Goal: Task Accomplishment & Management: Manage account settings

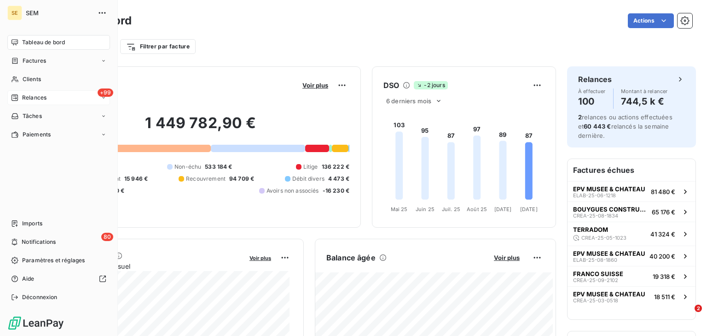
click at [35, 102] on div "+99 Relances" at bounding box center [58, 97] width 103 height 15
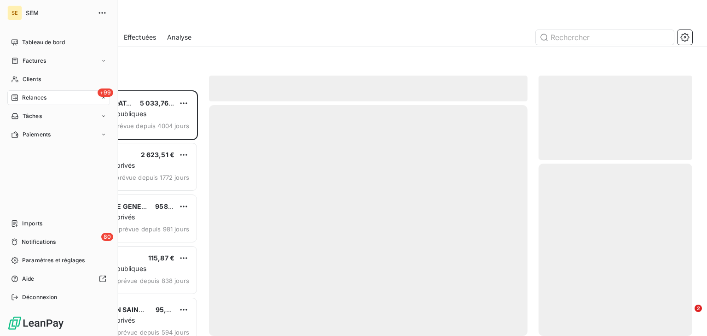
scroll to position [239, 148]
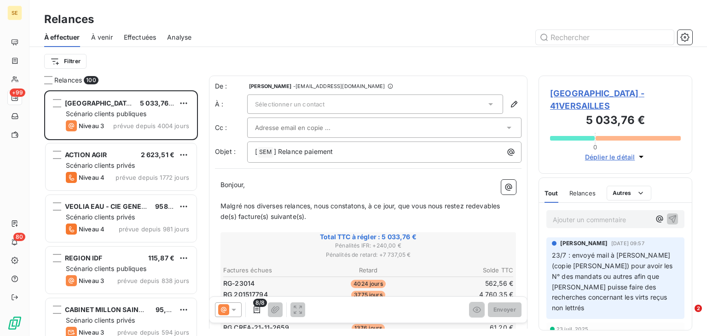
click at [137, 40] on span "Effectuées" at bounding box center [140, 37] width 33 height 9
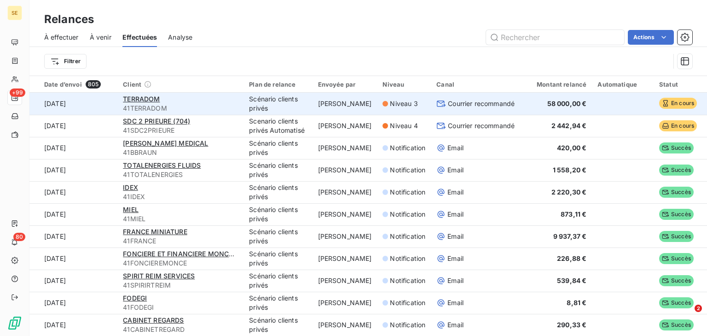
click at [202, 101] on div "TERRADOM" at bounding box center [180, 98] width 115 height 9
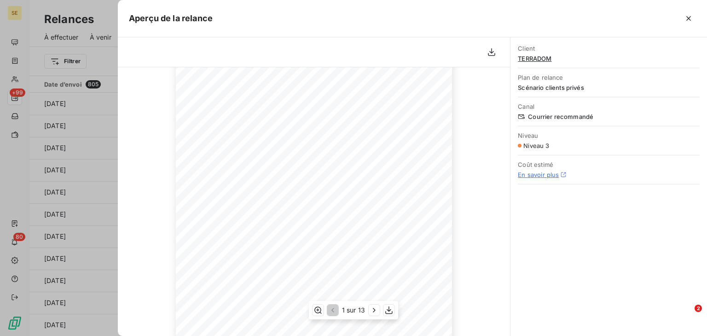
scroll to position [176, 0]
click at [373, 305] on icon "button" at bounding box center [374, 309] width 9 height 9
click at [373, 309] on icon "button" at bounding box center [375, 309] width 9 height 9
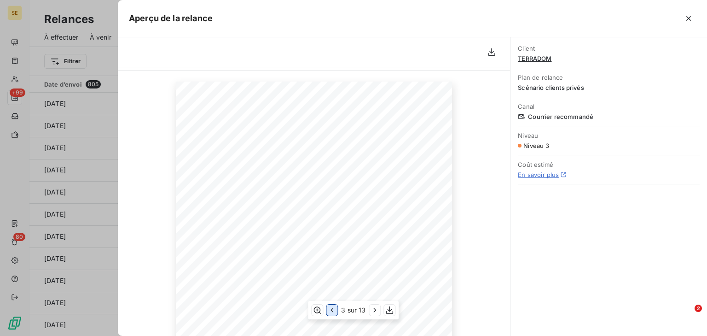
click at [327, 307] on icon "button" at bounding box center [331, 309] width 9 height 9
click at [367, 308] on div "1 sur 13" at bounding box center [353, 310] width 89 height 18
click at [373, 309] on icon "button" at bounding box center [374, 309] width 9 height 9
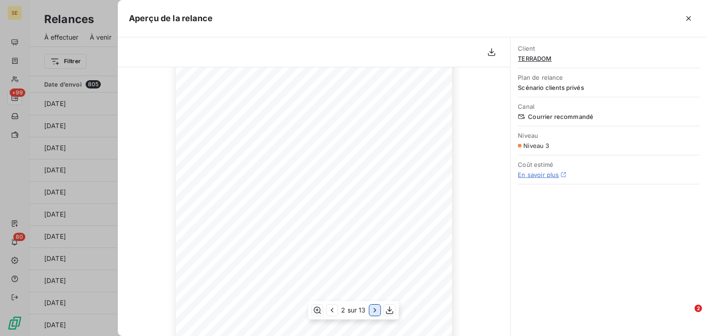
click at [375, 309] on icon "button" at bounding box center [375, 310] width 2 height 4
click at [374, 309] on icon "button" at bounding box center [375, 309] width 9 height 9
click at [375, 310] on icon "button" at bounding box center [375, 310] width 2 height 4
click at [375, 310] on icon "button" at bounding box center [374, 310] width 2 height 4
click at [375, 310] on icon "button" at bounding box center [375, 310] width 2 height 4
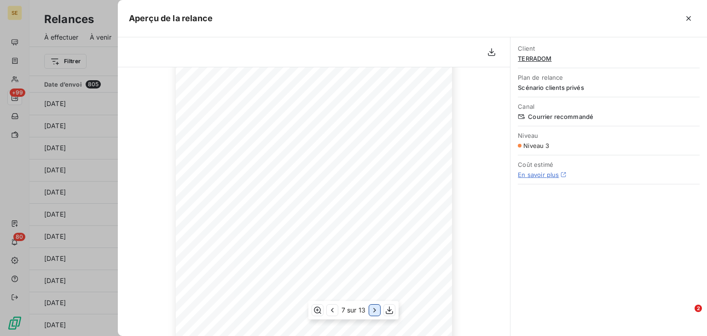
click at [375, 310] on icon "button" at bounding box center [374, 309] width 9 height 9
click at [375, 310] on icon "button" at bounding box center [375, 310] width 2 height 4
click at [375, 310] on icon "button" at bounding box center [376, 309] width 9 height 9
click at [375, 310] on icon "button" at bounding box center [375, 310] width 2 height 4
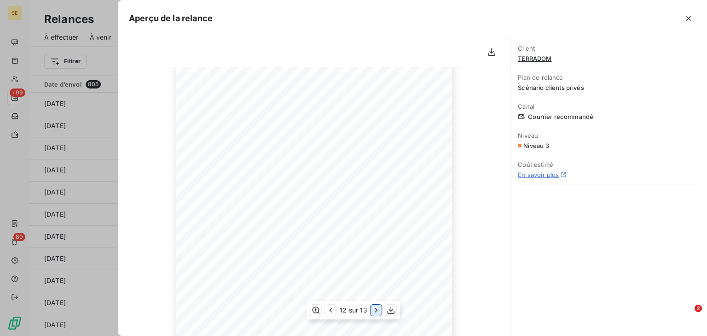
click at [375, 310] on icon "button" at bounding box center [376, 309] width 9 height 9
click at [688, 14] on icon "button" at bounding box center [688, 18] width 9 height 9
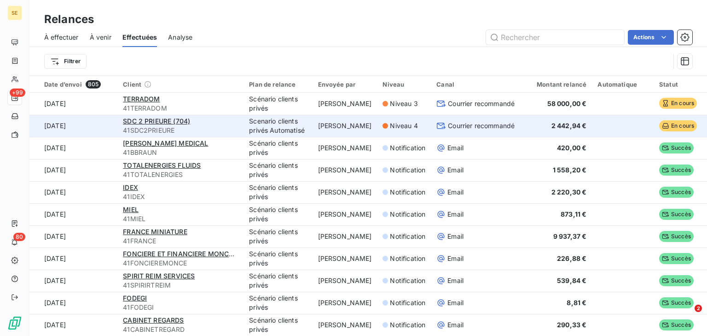
click at [223, 120] on div "SDC 2 PRIEURE (704)" at bounding box center [180, 121] width 115 height 9
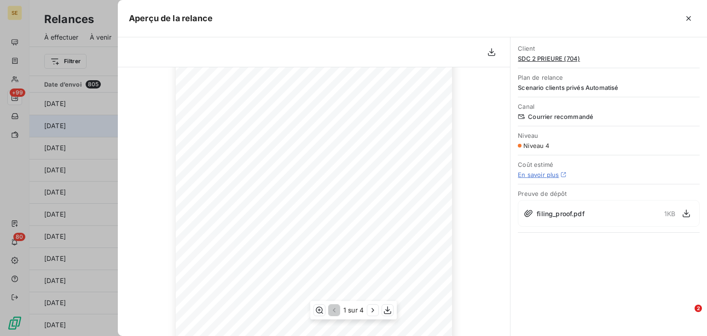
scroll to position [74, 0]
click at [371, 306] on icon "button" at bounding box center [372, 309] width 9 height 9
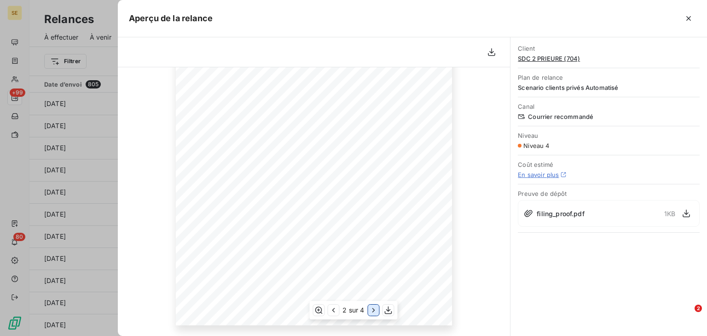
scroll to position [65, 0]
click at [375, 306] on icon "button" at bounding box center [373, 309] width 9 height 9
click at [336, 311] on icon "button" at bounding box center [333, 309] width 9 height 9
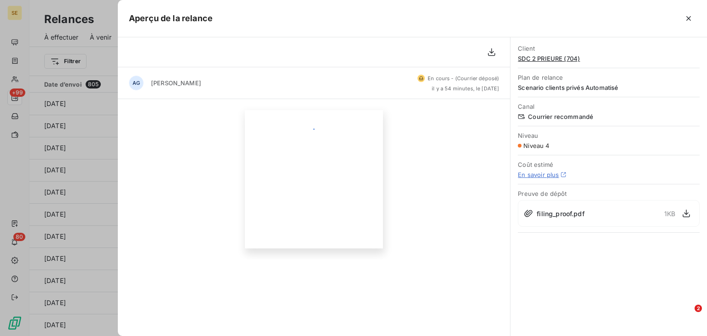
scroll to position [0, 0]
click at [684, 19] on icon "button" at bounding box center [688, 18] width 9 height 9
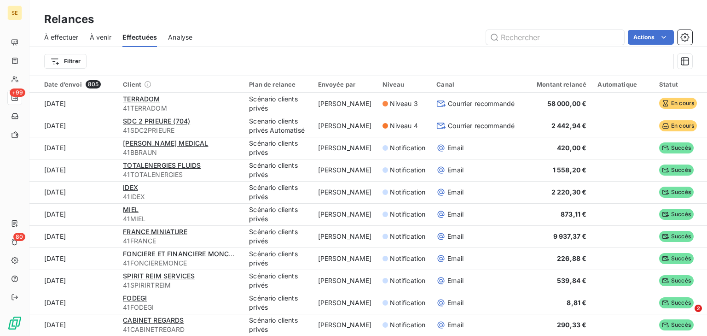
click at [55, 38] on span "À effectuer" at bounding box center [61, 37] width 35 height 9
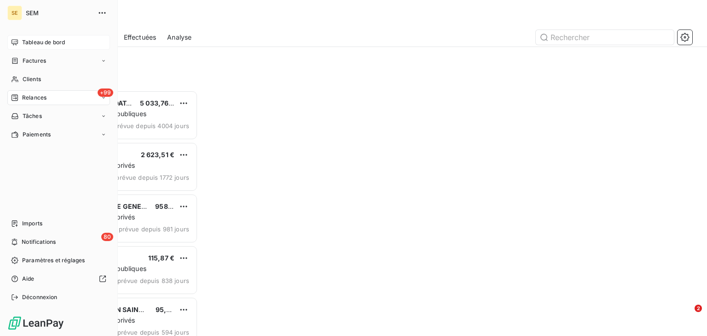
scroll to position [239, 148]
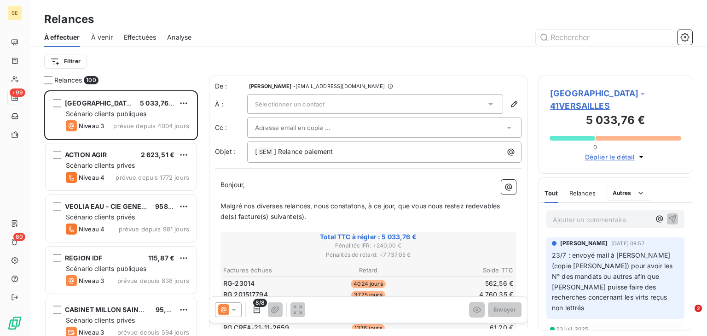
click at [106, 40] on span "À venir" at bounding box center [102, 37] width 22 height 9
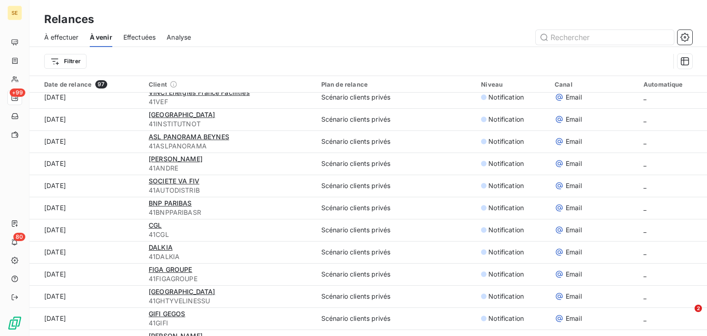
scroll to position [516, 0]
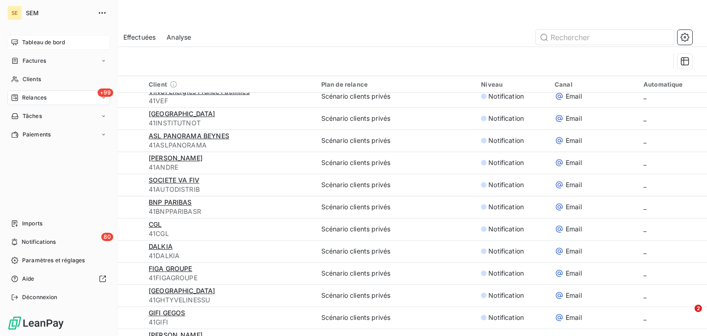
click at [28, 39] on span "Tableau de bord" at bounding box center [43, 42] width 43 height 8
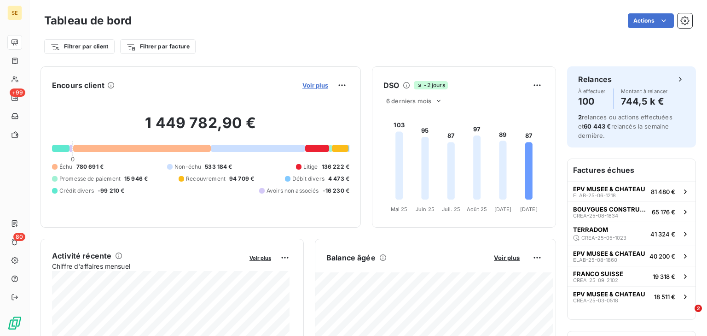
click at [304, 87] on span "Voir plus" at bounding box center [316, 85] width 26 height 7
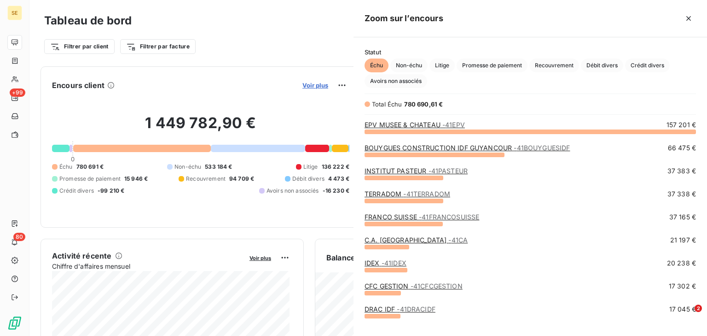
scroll to position [199, 348]
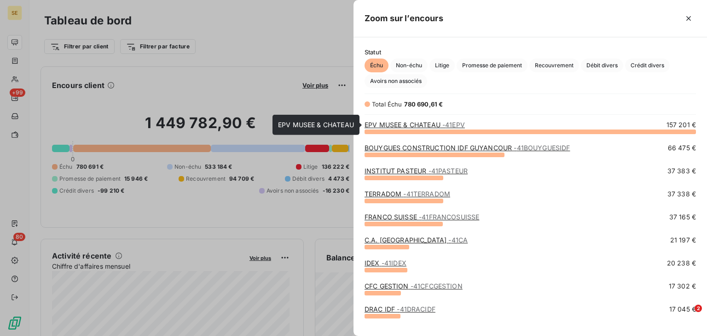
click at [403, 126] on link "EPV MUSEE & CHATEAU - 41EPV" at bounding box center [415, 125] width 100 height 8
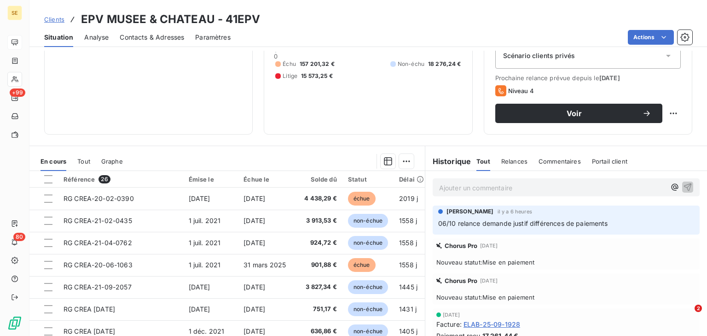
drag, startPoint x: 563, startPoint y: 184, endPoint x: 656, endPoint y: 188, distance: 93.1
click at [563, 184] on p "Ajouter un commentaire ﻿" at bounding box center [552, 188] width 227 height 12
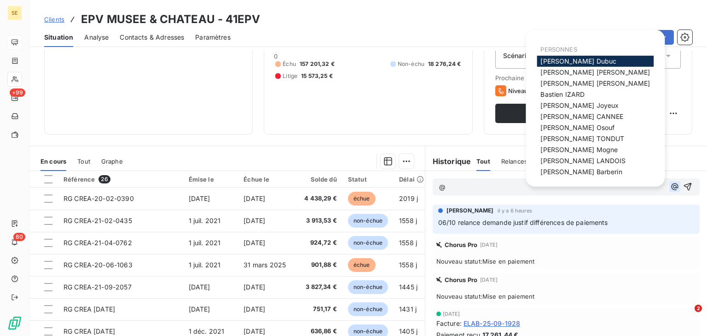
click at [670, 188] on icon "button" at bounding box center [674, 186] width 9 height 9
click at [566, 64] on span "[PERSON_NAME]" at bounding box center [579, 61] width 76 height 8
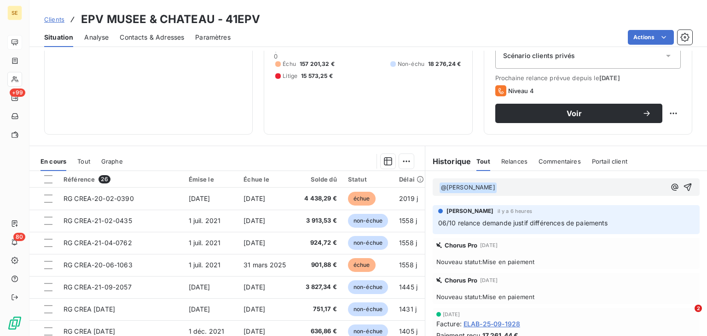
click at [658, 185] on div "﻿ @ [PERSON_NAME] ﻿ ﻿" at bounding box center [566, 187] width 254 height 12
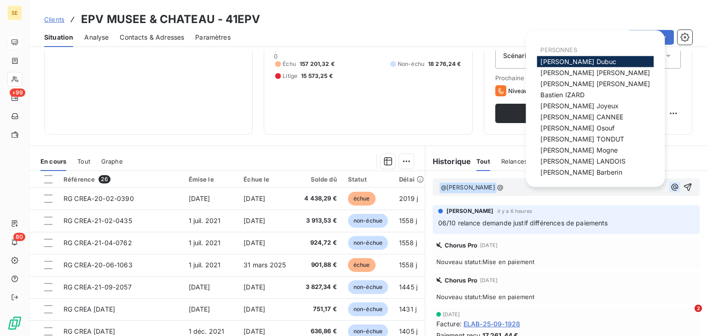
click at [670, 185] on icon "button" at bounding box center [674, 186] width 9 height 9
click at [571, 151] on span "[PERSON_NAME]" at bounding box center [579, 150] width 77 height 8
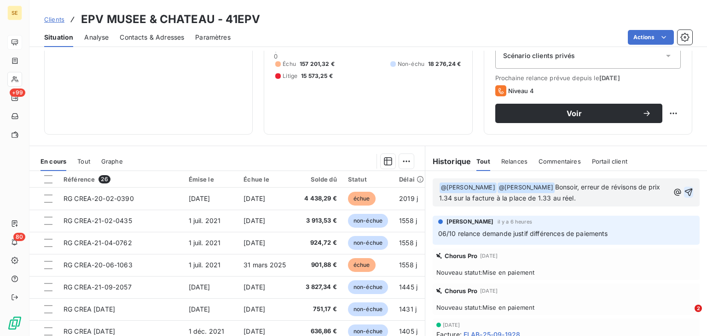
click at [685, 190] on icon "button" at bounding box center [689, 192] width 8 height 8
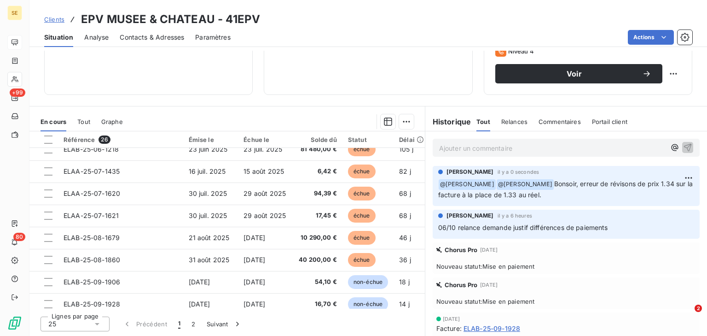
scroll to position [396, 0]
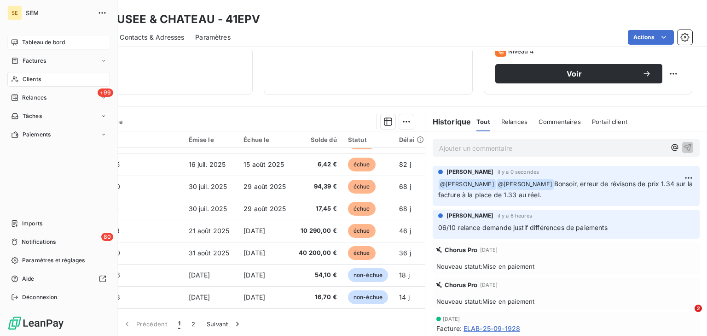
click at [18, 43] on div "Tableau de bord" at bounding box center [58, 42] width 103 height 15
